Goal: Task Accomplishment & Management: Manage account settings

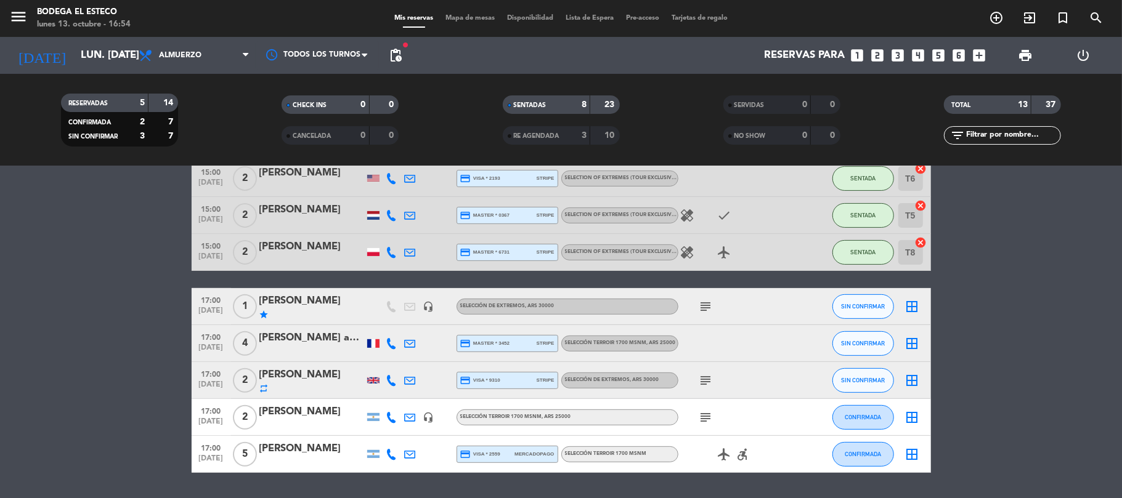
scroll to position [328, 0]
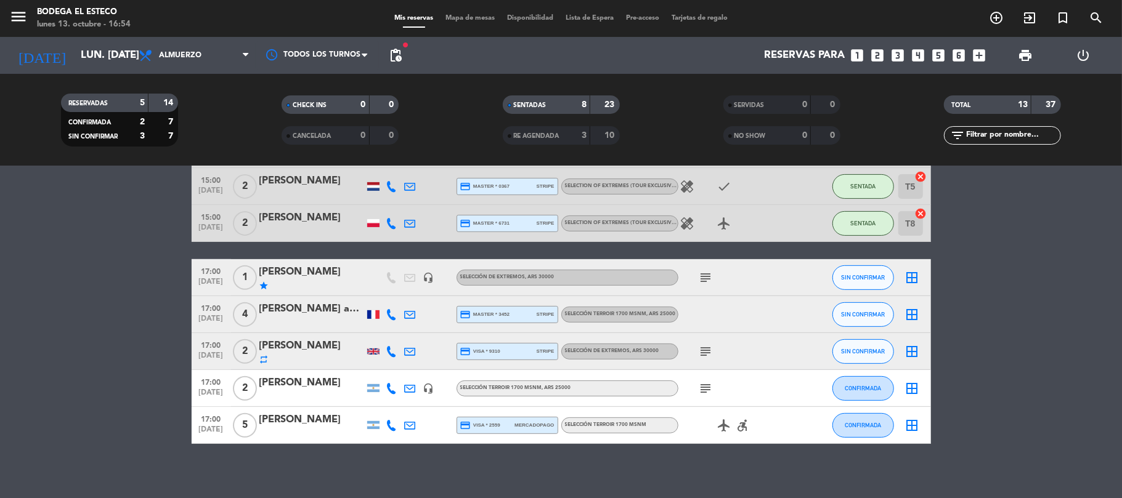
click at [704, 352] on icon "subject" at bounding box center [706, 351] width 15 height 15
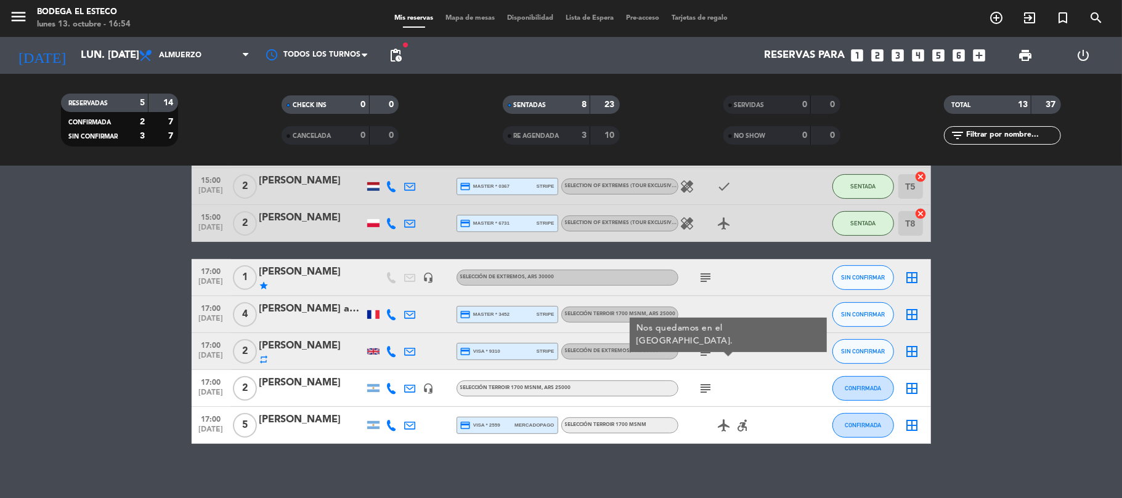
click at [407, 349] on icon at bounding box center [410, 351] width 11 height 11
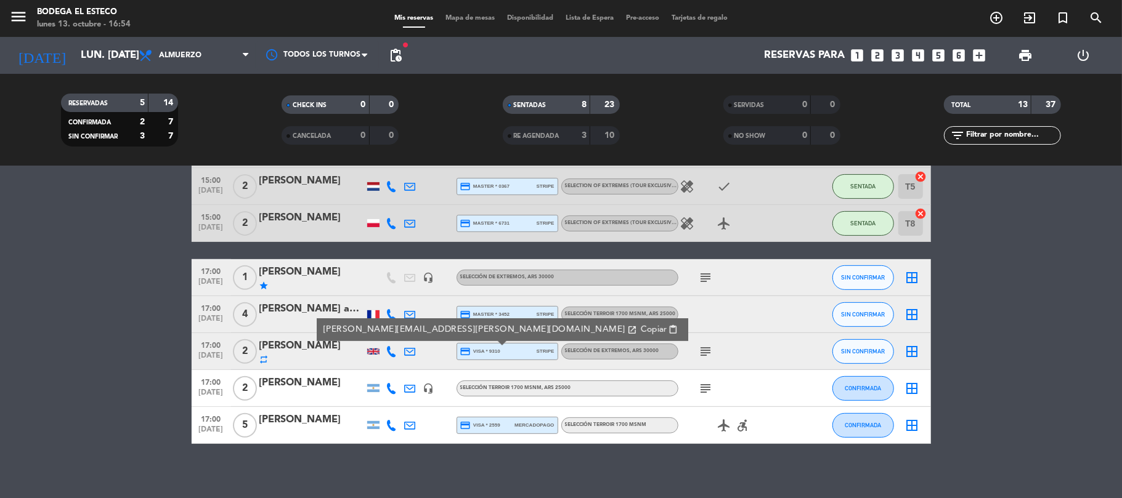
click at [640, 333] on span "Copiar" at bounding box center [653, 329] width 26 height 13
click at [535, 356] on div "credit_card visa * 9310 stripe" at bounding box center [507, 352] width 94 height 16
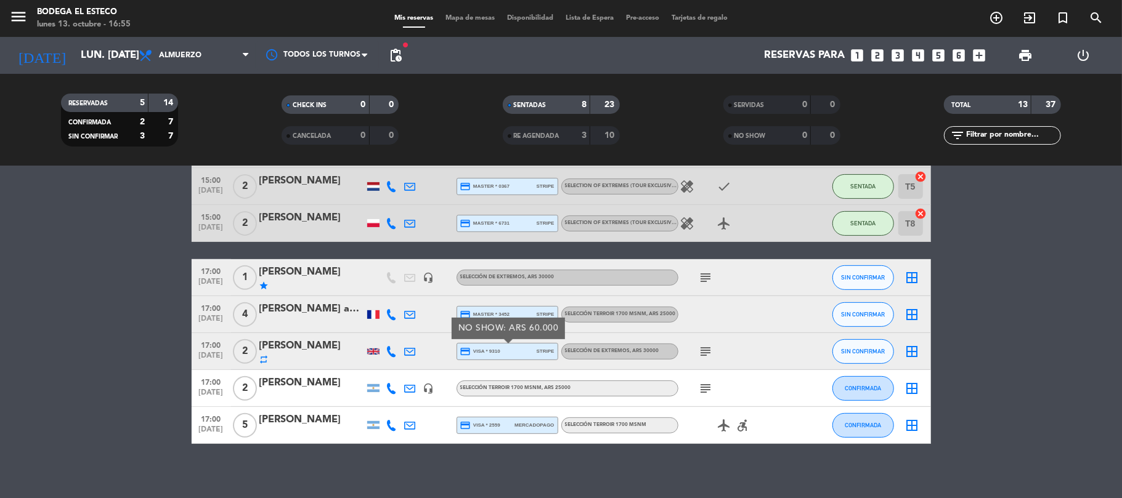
click at [405, 346] on icon at bounding box center [410, 351] width 11 height 11
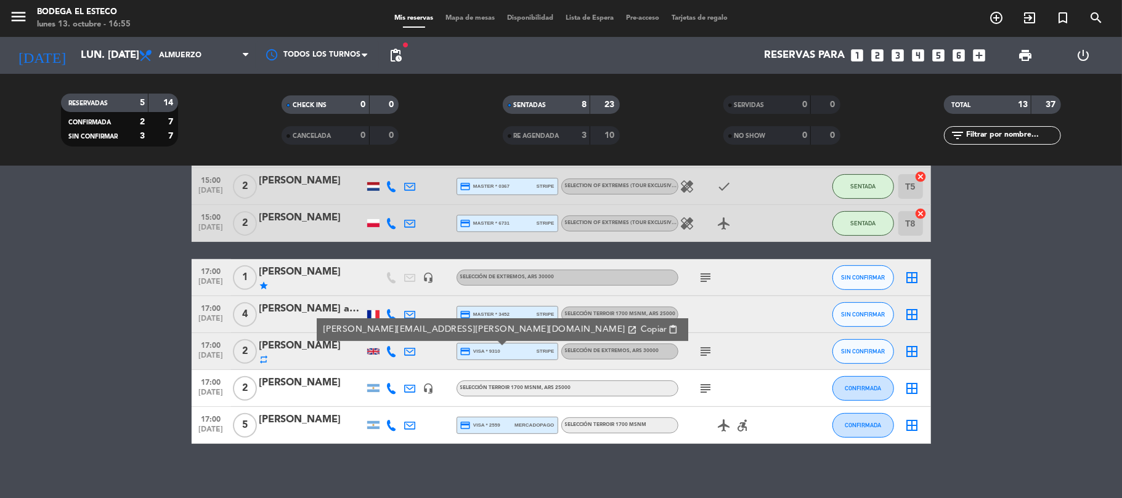
click at [640, 333] on span "Copiar" at bounding box center [653, 329] width 26 height 13
click at [710, 275] on icon "subject" at bounding box center [706, 277] width 15 height 15
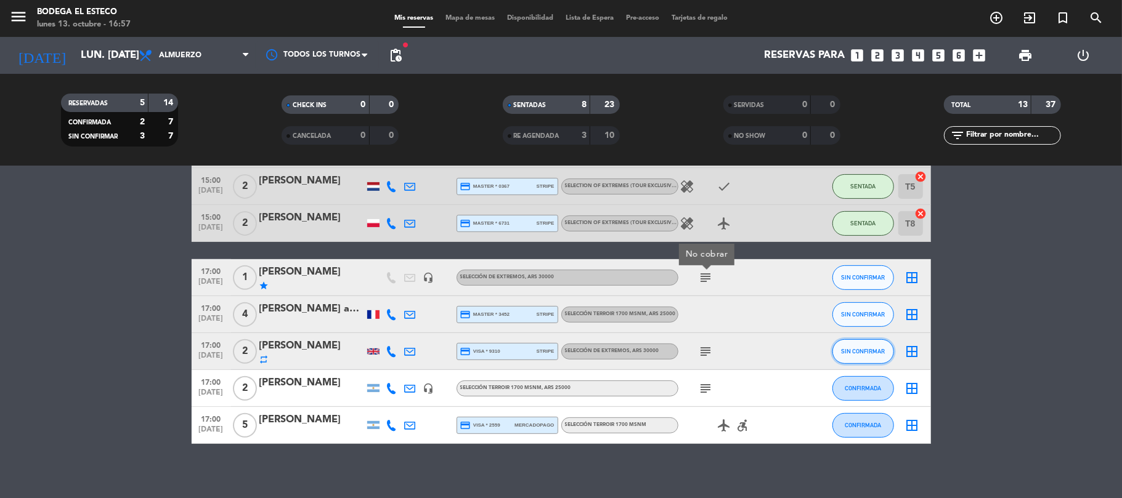
click at [884, 355] on button "SIN CONFIRMAR" at bounding box center [863, 351] width 62 height 25
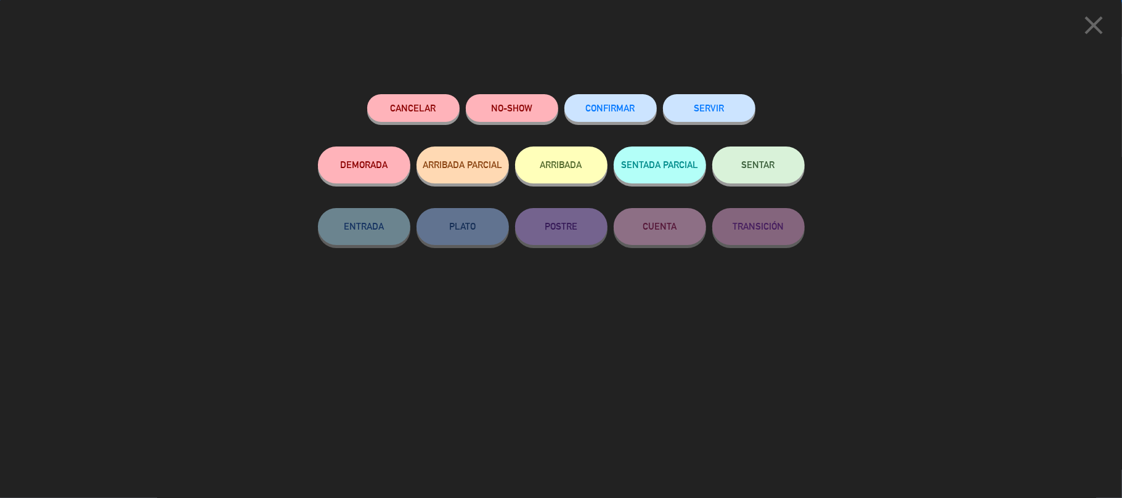
click at [764, 181] on button "SENTAR" at bounding box center [758, 165] width 92 height 37
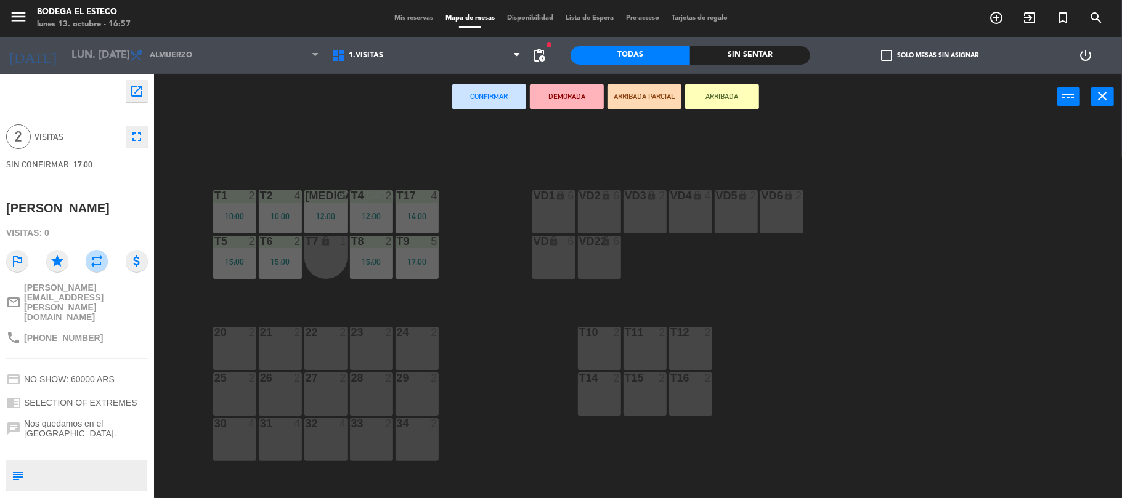
click at [232, 346] on div "20 2" at bounding box center [234, 348] width 43 height 43
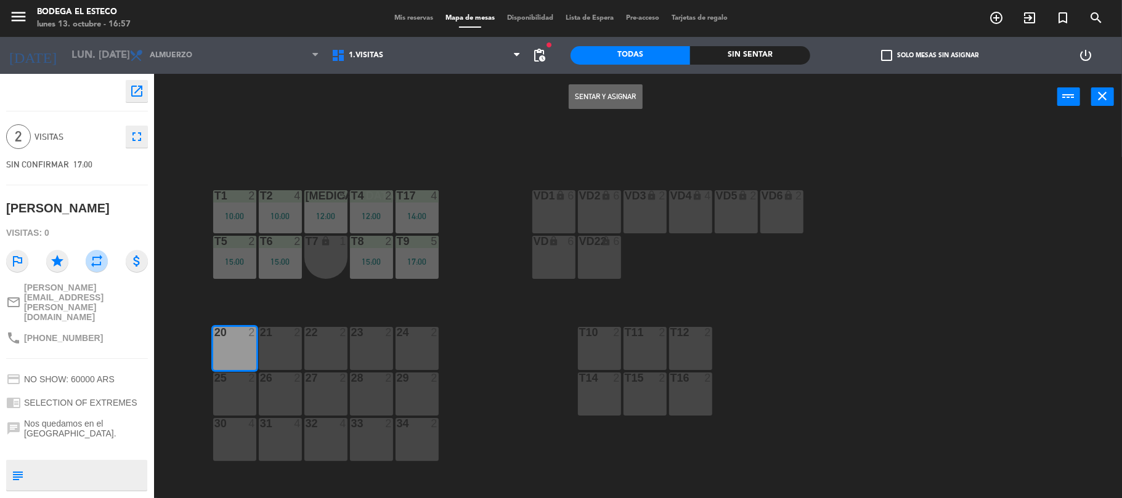
click at [620, 107] on button "Sentar y Asignar" at bounding box center [606, 96] width 74 height 25
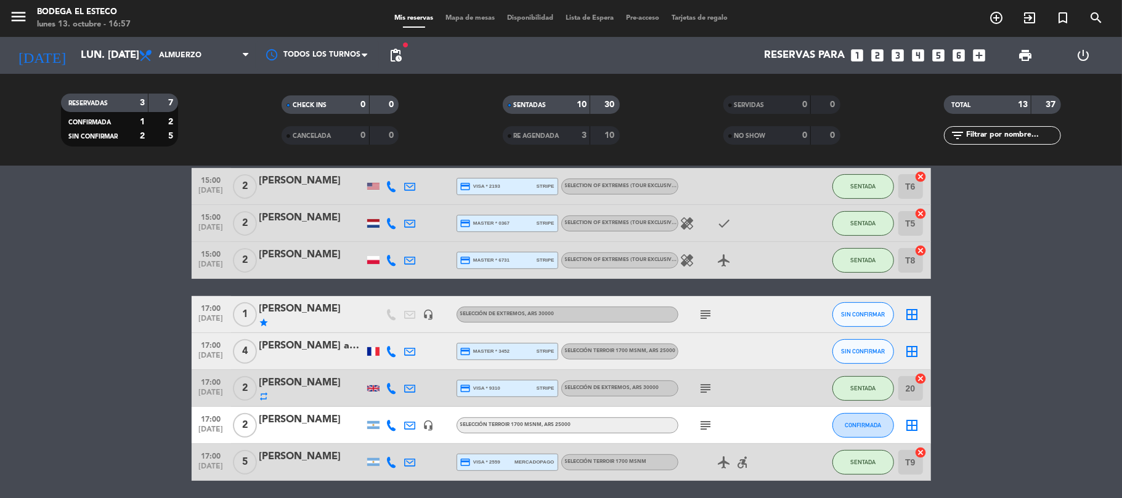
scroll to position [335, 0]
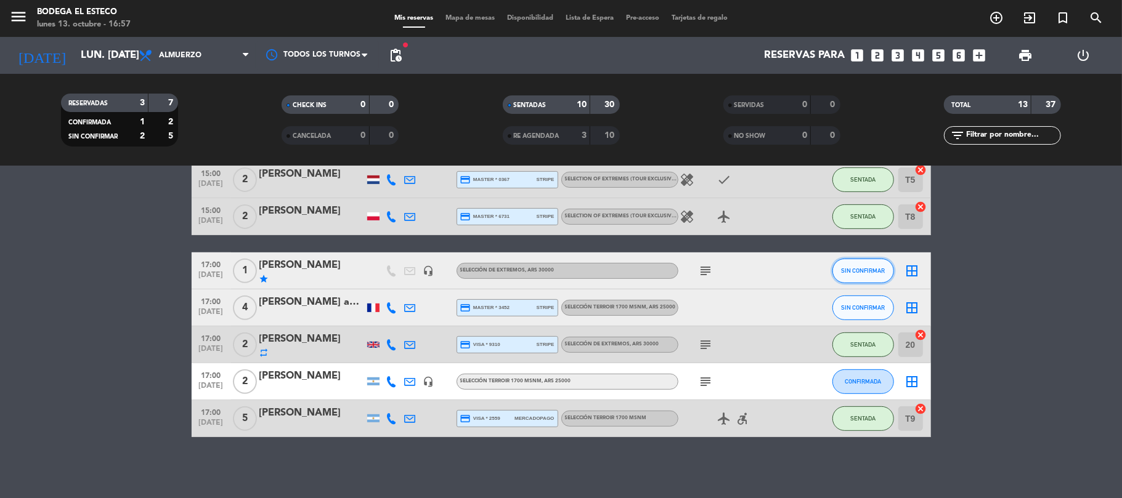
click at [856, 269] on span "SIN CONFIRMAR" at bounding box center [863, 270] width 44 height 7
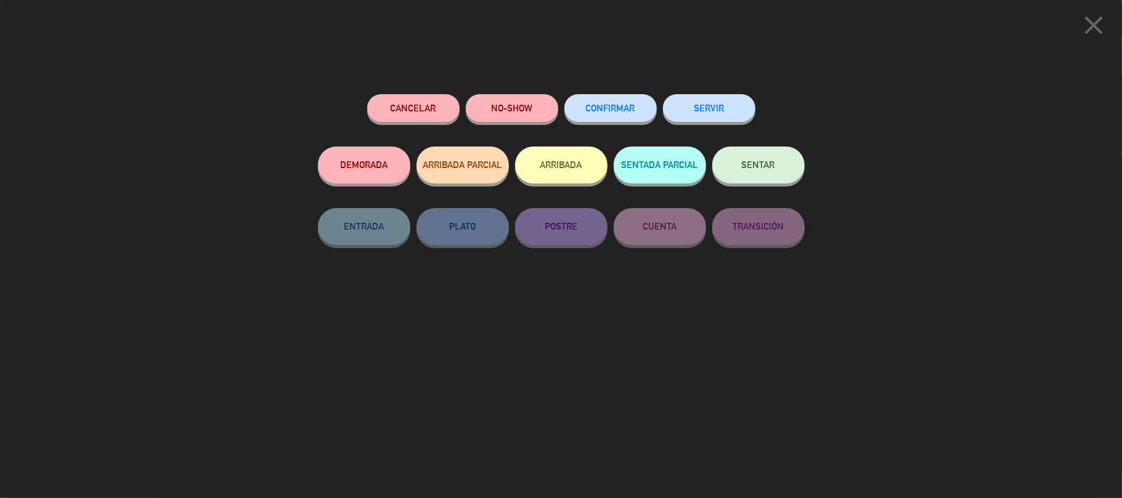
click at [770, 153] on button "SENTAR" at bounding box center [758, 165] width 92 height 37
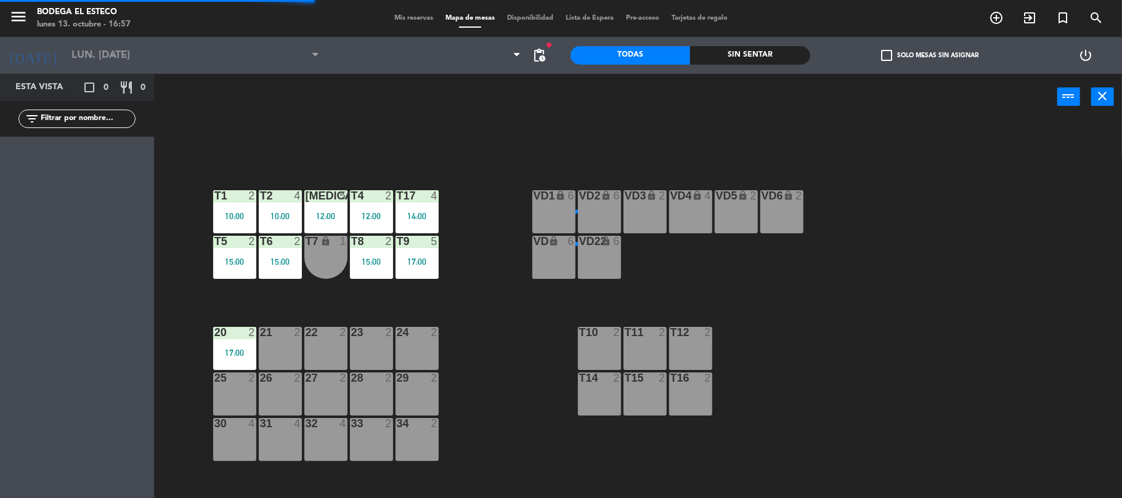
click at [283, 341] on div "21 2" at bounding box center [280, 348] width 43 height 43
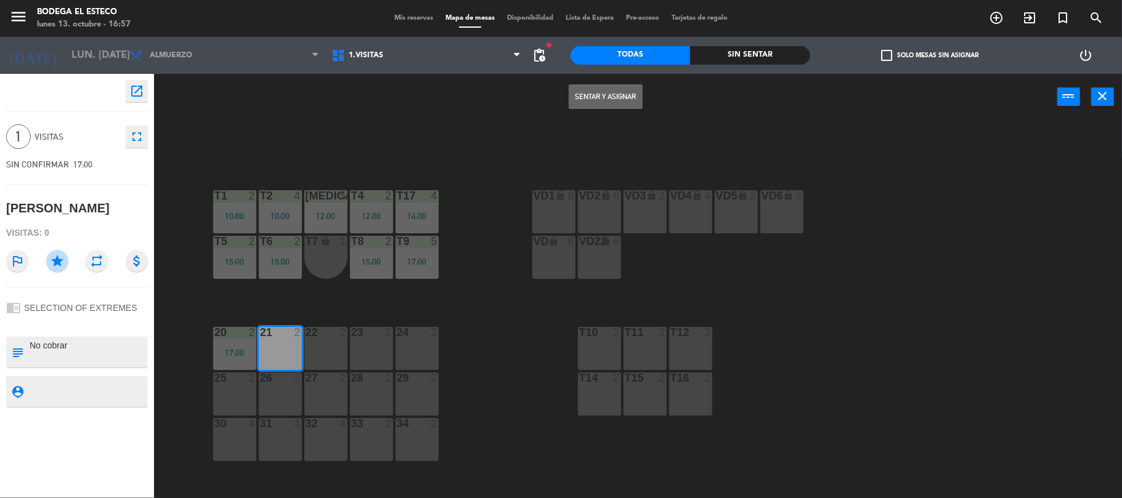
click at [607, 89] on button "Sentar y Asignar" at bounding box center [606, 96] width 74 height 25
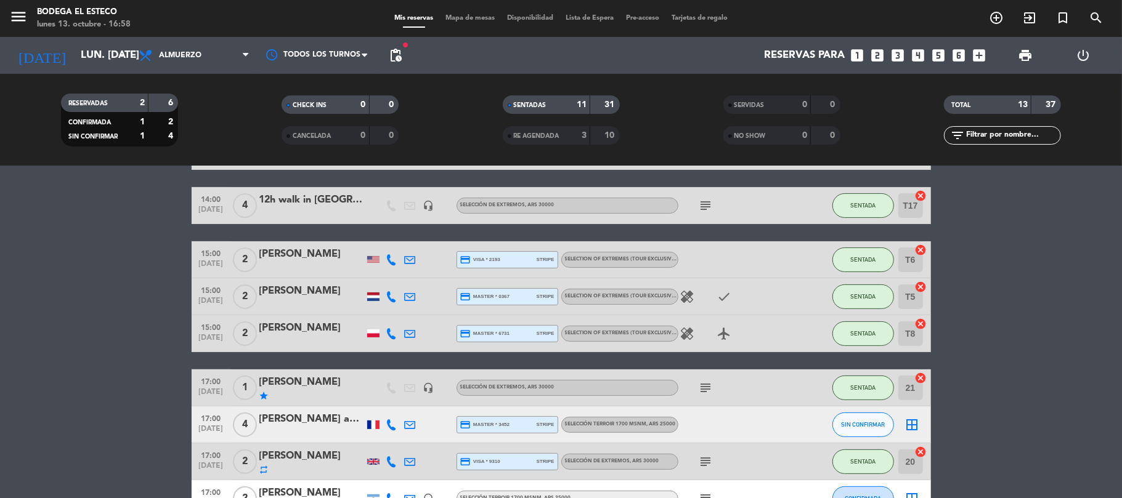
scroll to position [246, 0]
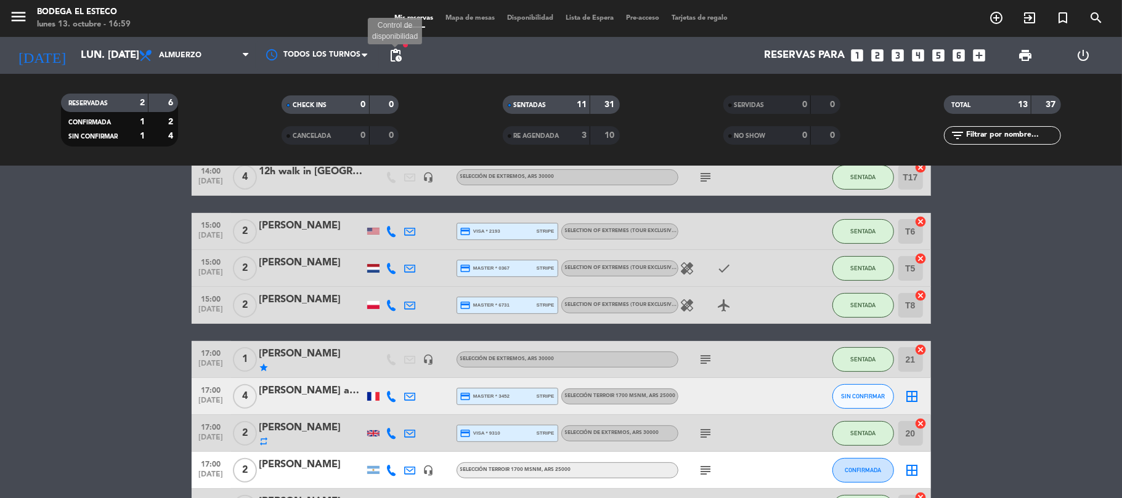
click at [400, 62] on span "pending_actions" at bounding box center [395, 55] width 15 height 15
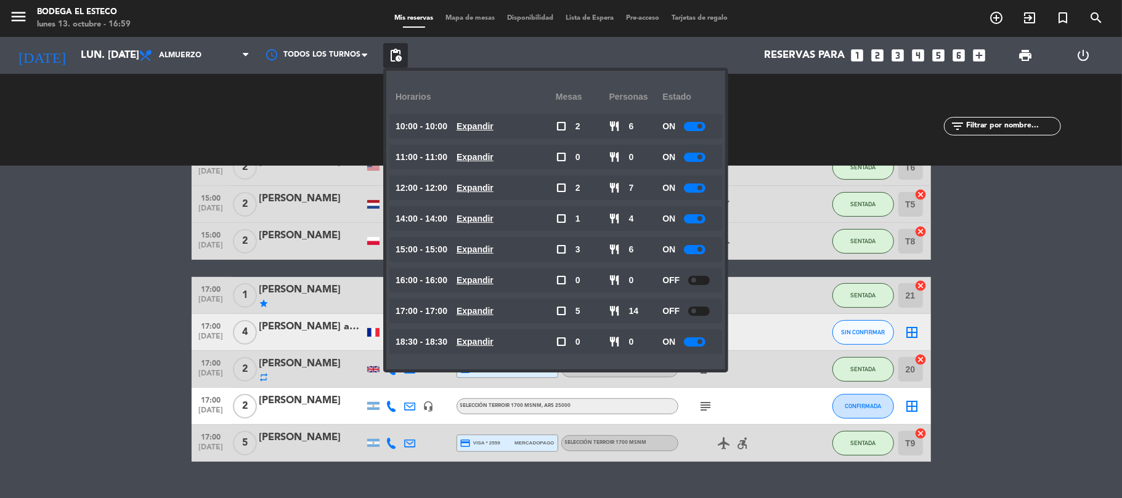
scroll to position [328, 0]
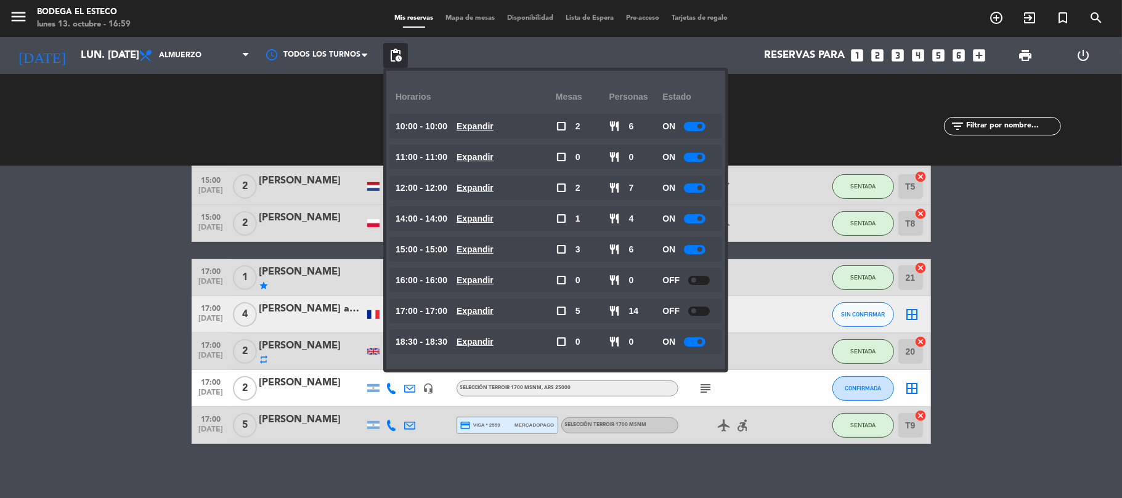
click at [331, 455] on div "No hay notas para este servicio. Haz clic para agregar una 10:00 [DATE] 2 [PERS…" at bounding box center [561, 332] width 1122 height 332
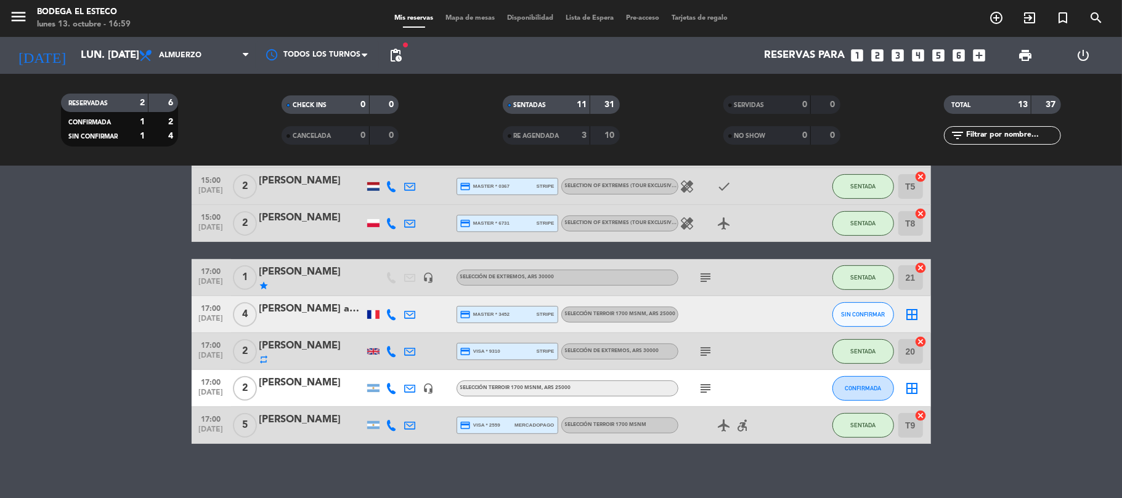
click at [428, 272] on icon "headset_mic" at bounding box center [428, 277] width 11 height 11
click at [294, 265] on div "[PERSON_NAME]" at bounding box center [311, 272] width 105 height 16
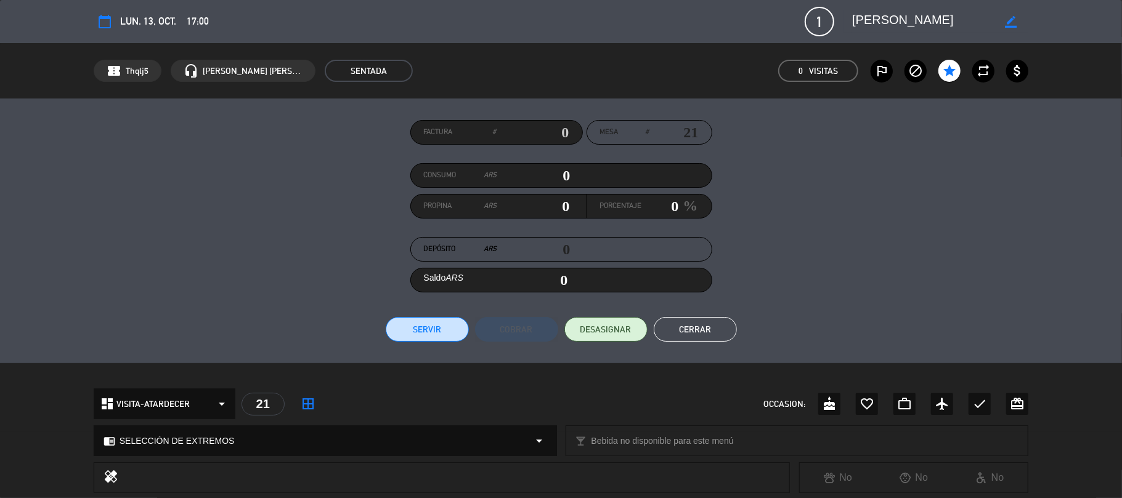
click at [1009, 20] on icon "border_color" at bounding box center [1011, 22] width 12 height 12
click at [1007, 25] on icon at bounding box center [1011, 22] width 12 height 12
click at [705, 323] on button "Cerrar" at bounding box center [695, 329] width 83 height 25
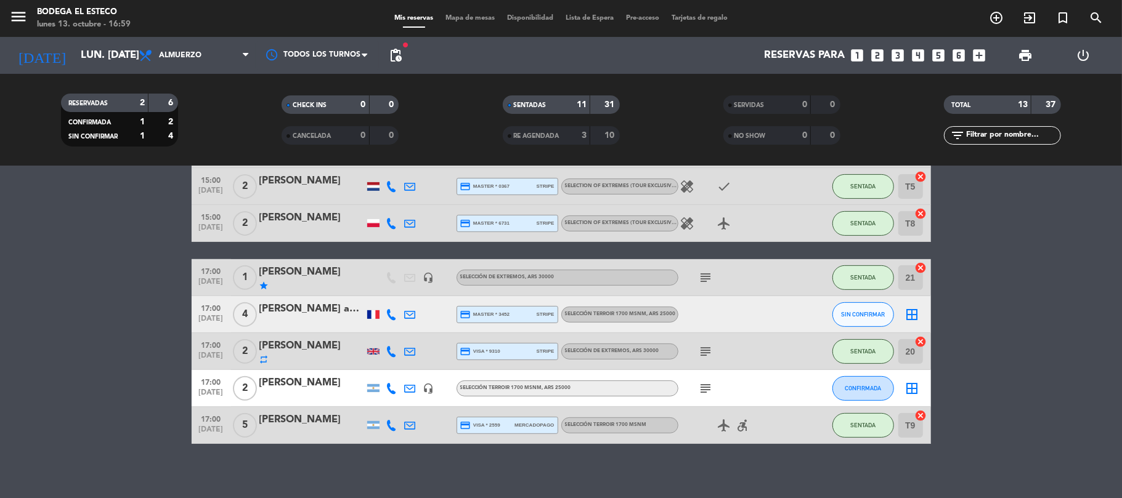
click at [709, 384] on icon "subject" at bounding box center [706, 388] width 15 height 15
click at [839, 278] on button "SENTADA" at bounding box center [863, 278] width 62 height 25
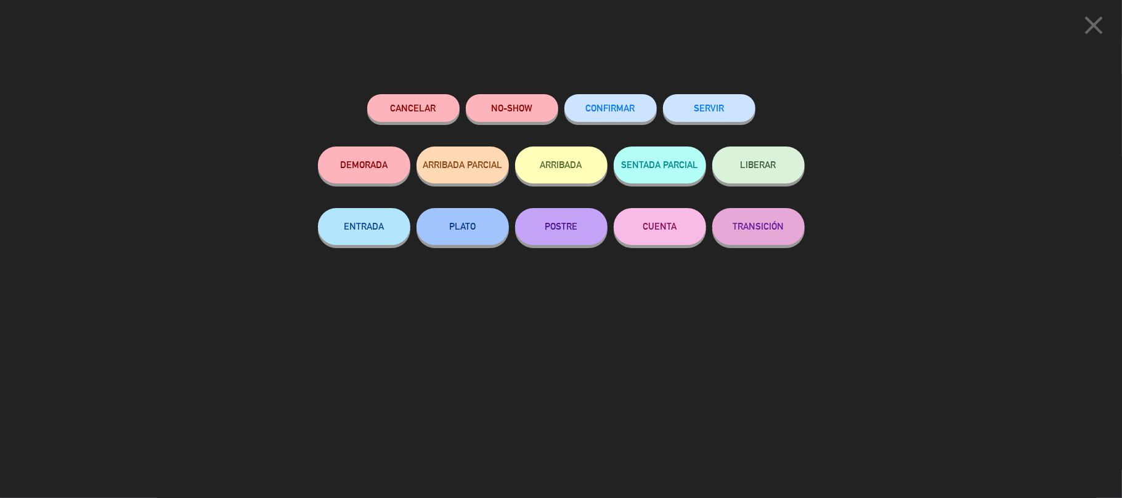
click at [749, 153] on button "LIBERAR" at bounding box center [758, 165] width 92 height 37
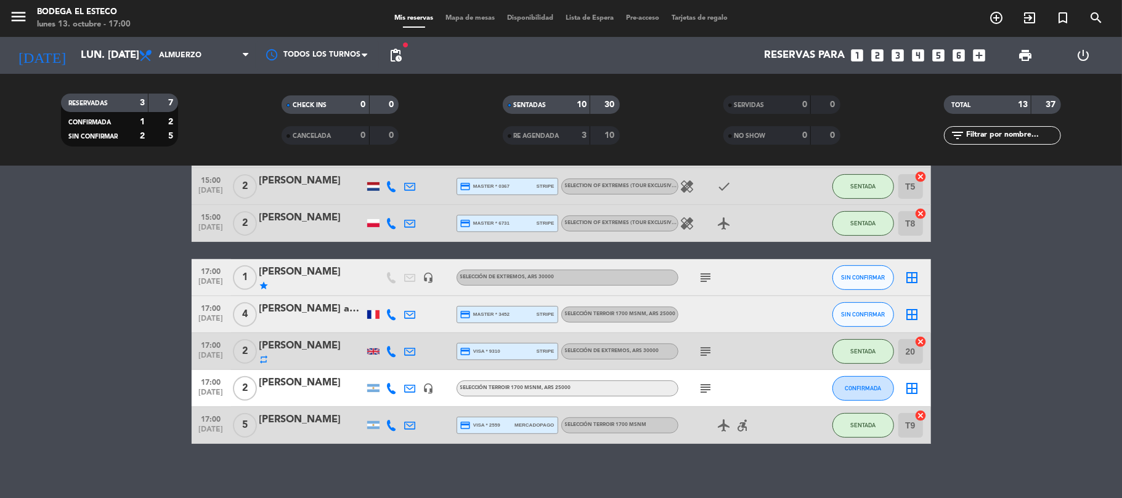
click at [298, 267] on div "[PERSON_NAME]" at bounding box center [311, 272] width 105 height 16
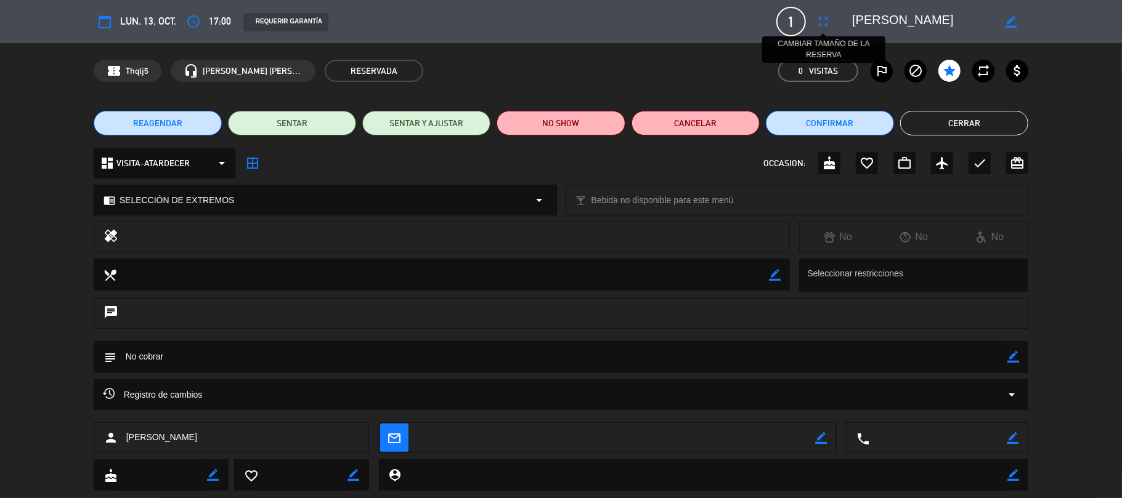
click at [816, 20] on icon "fullscreen" at bounding box center [823, 21] width 15 height 15
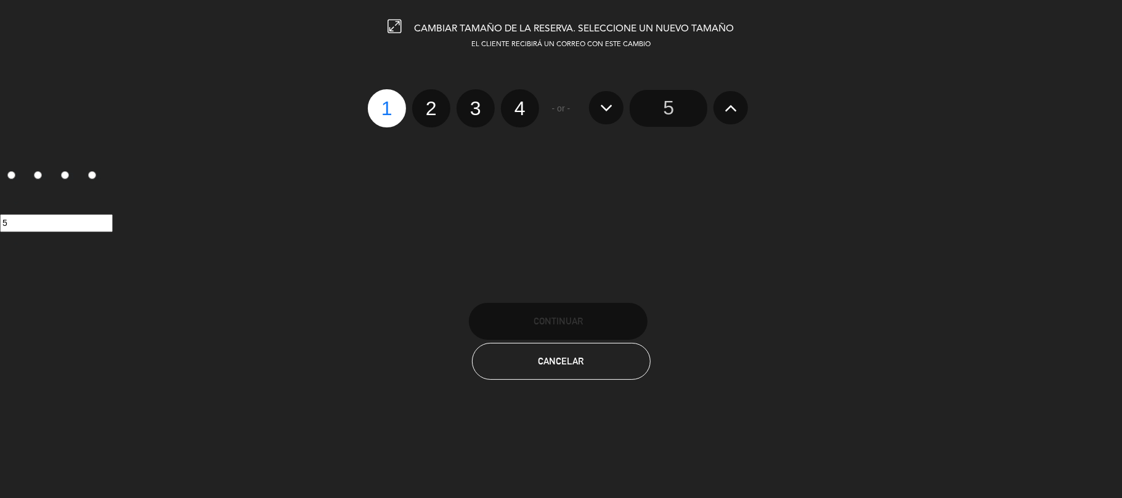
click at [421, 104] on label "2" at bounding box center [431, 108] width 38 height 38
click at [426, 102] on input "2" at bounding box center [430, 98] width 8 height 8
radio input "true"
radio input "false"
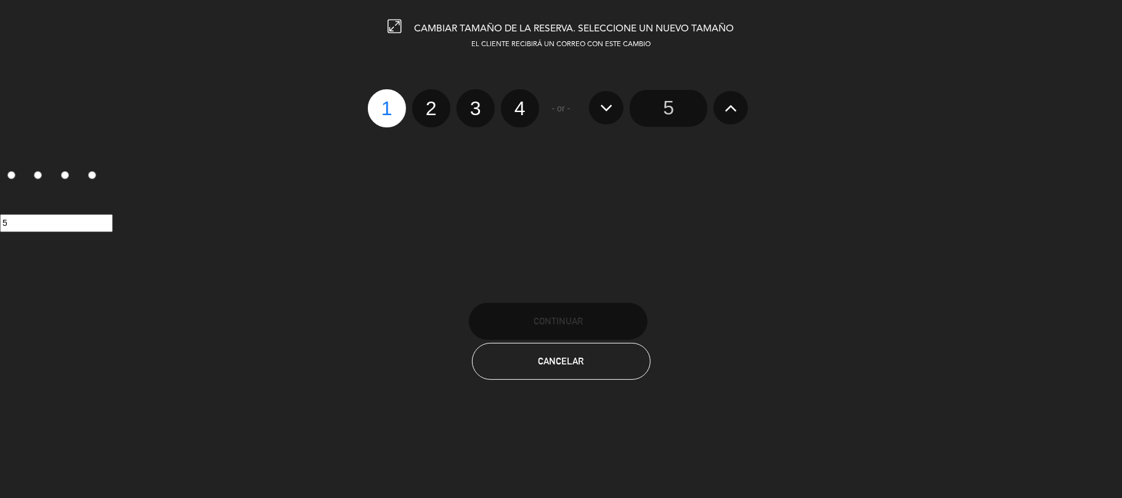
radio input "false"
radio input "true"
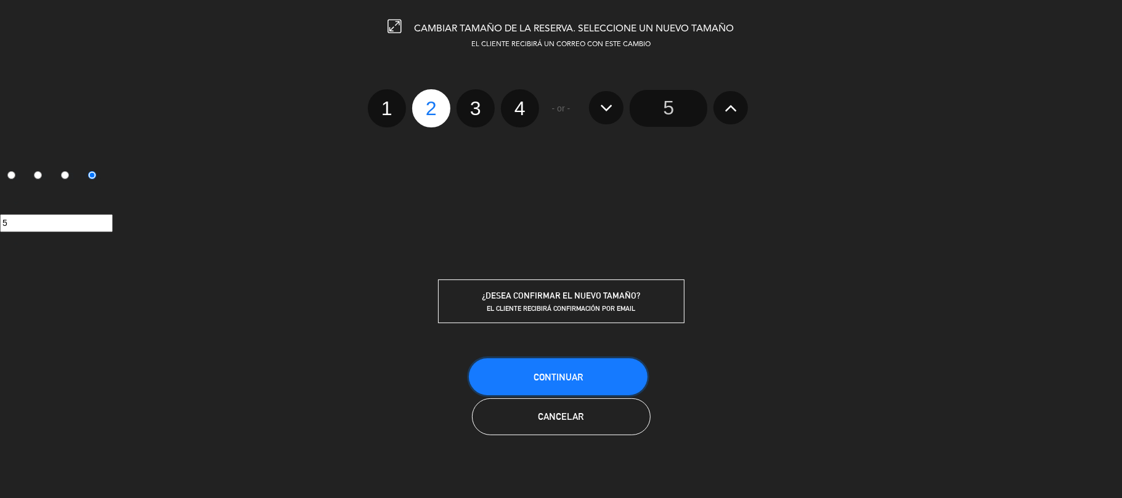
click at [551, 380] on span "Continuar" at bounding box center [558, 377] width 49 height 10
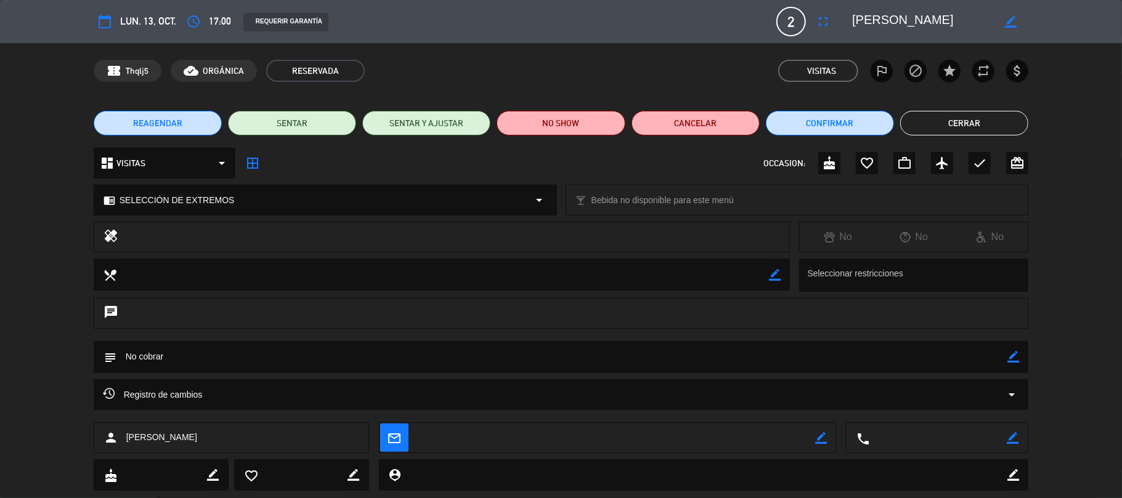
click at [956, 121] on button "Cerrar" at bounding box center [964, 123] width 128 height 25
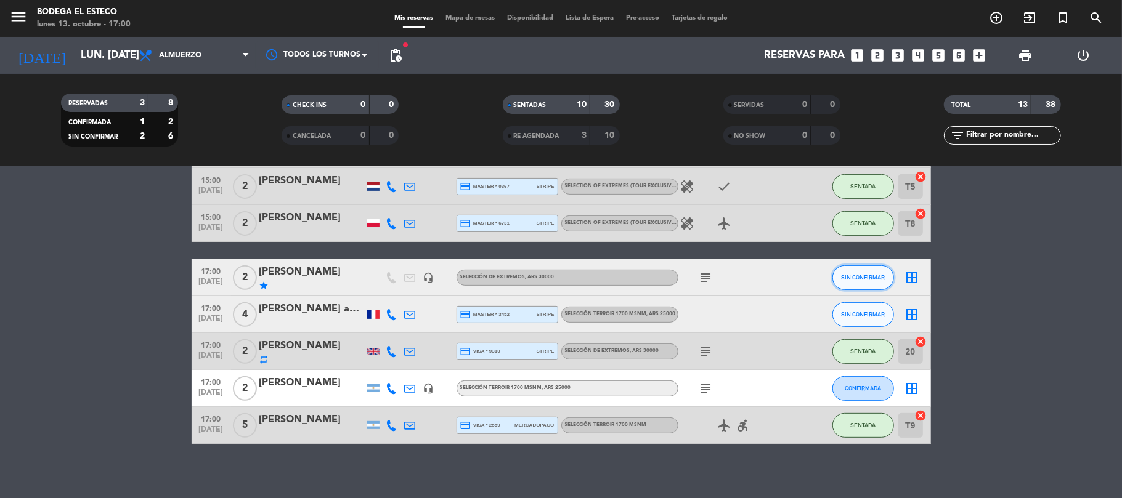
click at [842, 277] on button "SIN CONFIRMAR" at bounding box center [863, 278] width 62 height 25
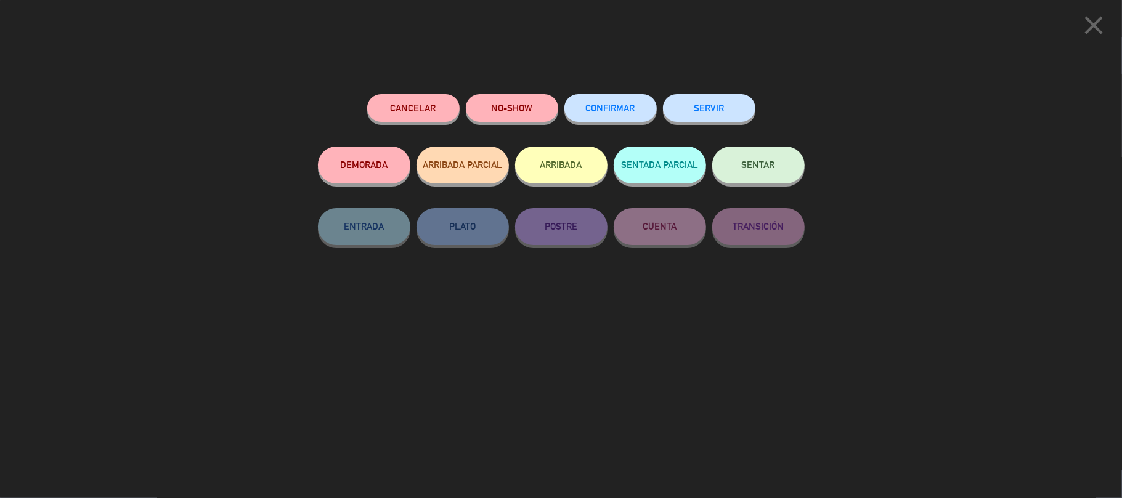
click at [765, 174] on button "SENTAR" at bounding box center [758, 165] width 92 height 37
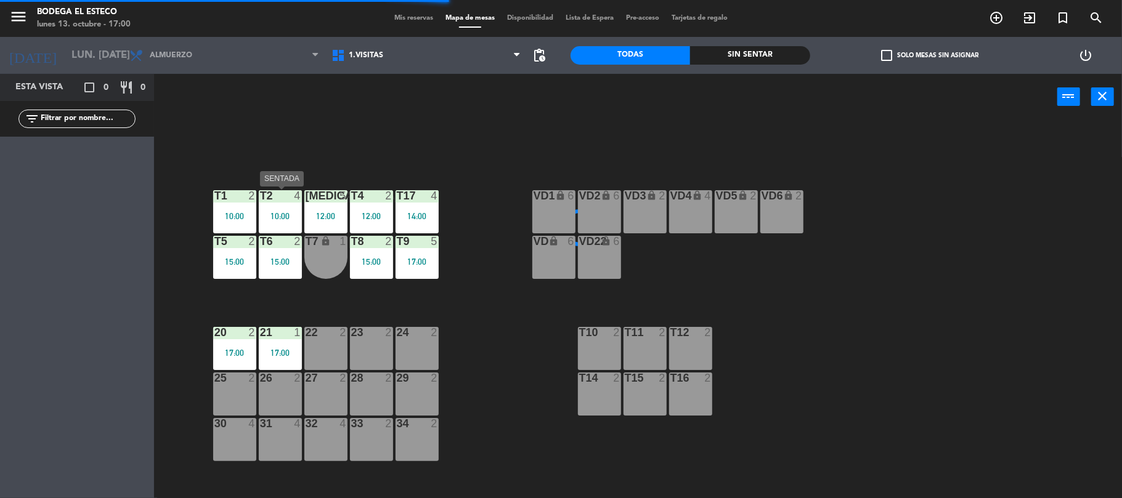
click at [319, 351] on div "22 2" at bounding box center [325, 348] width 43 height 43
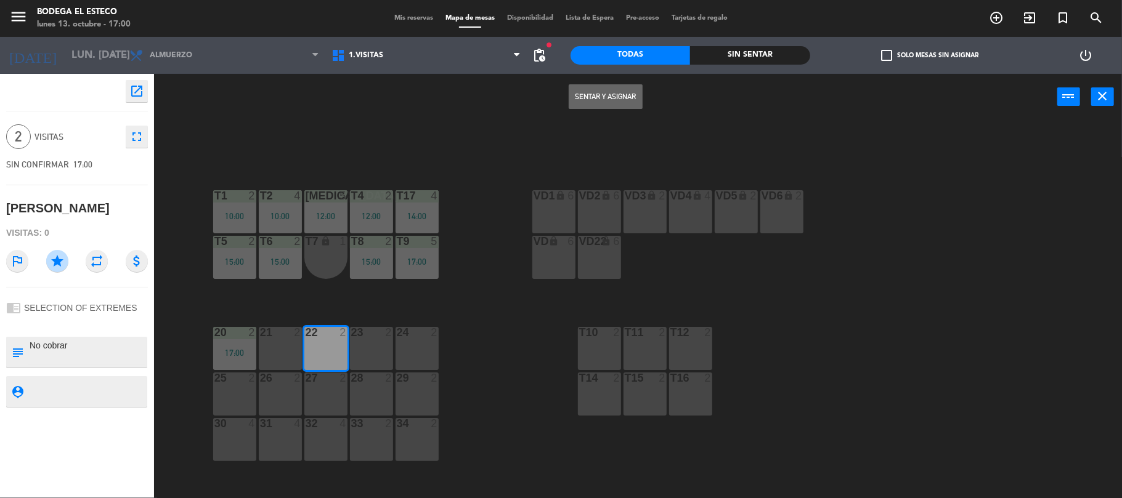
click at [601, 91] on button "Sentar y Asignar" at bounding box center [606, 96] width 74 height 25
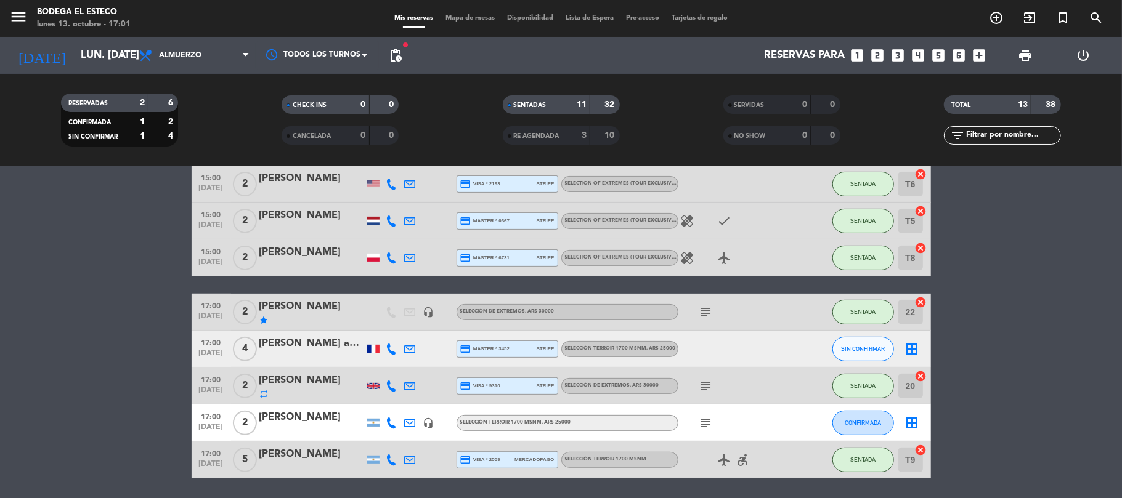
scroll to position [335, 0]
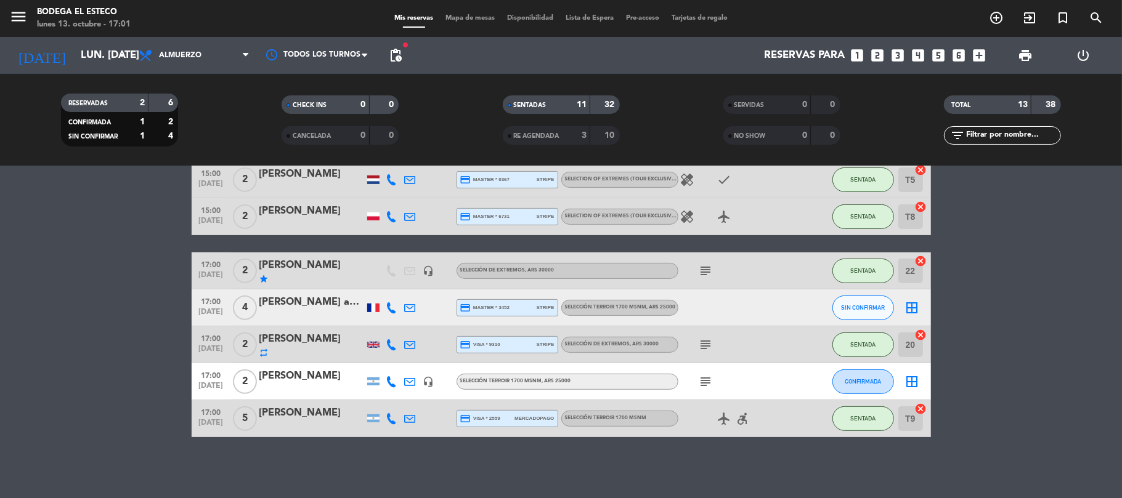
click at [407, 299] on div at bounding box center [410, 308] width 18 height 36
click at [412, 303] on icon at bounding box center [410, 308] width 11 height 11
click at [494, 283] on span "Copiar" at bounding box center [507, 286] width 26 height 13
